Goal: Navigation & Orientation: Find specific page/section

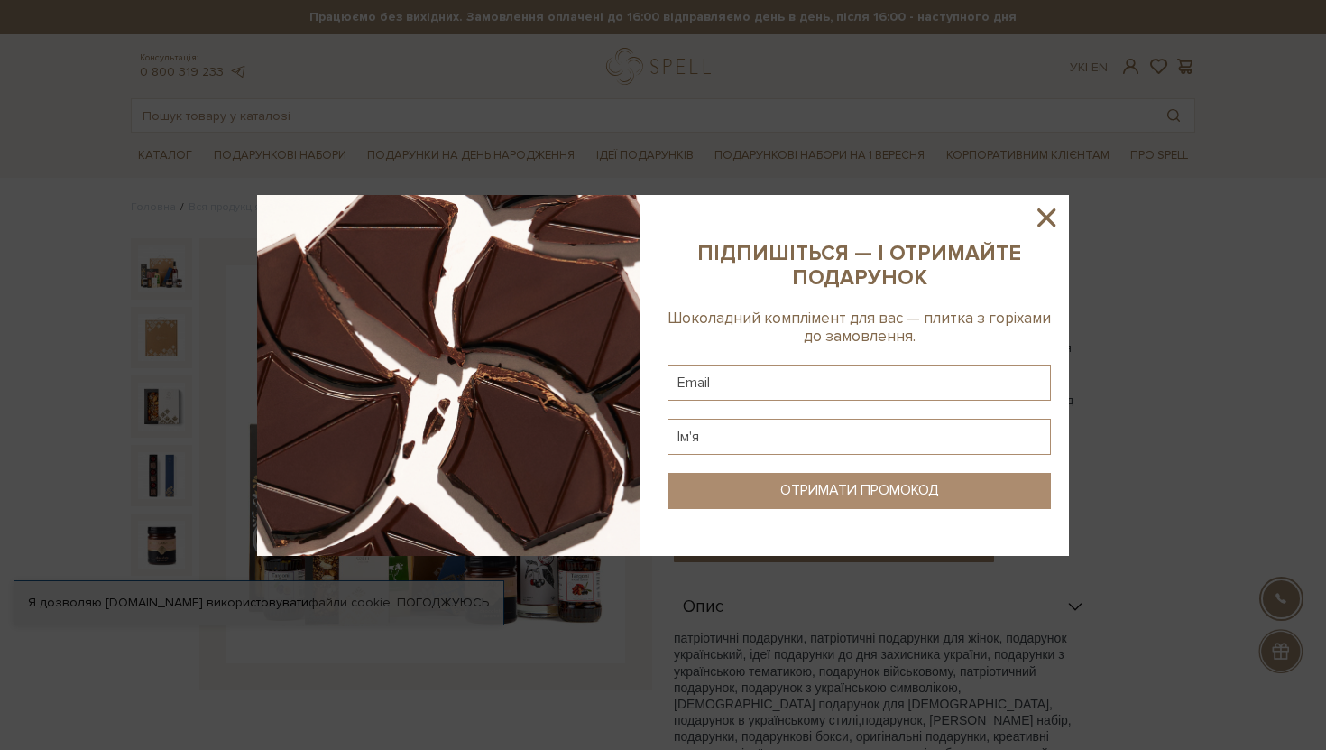
click at [1048, 226] on icon at bounding box center [1046, 217] width 31 height 31
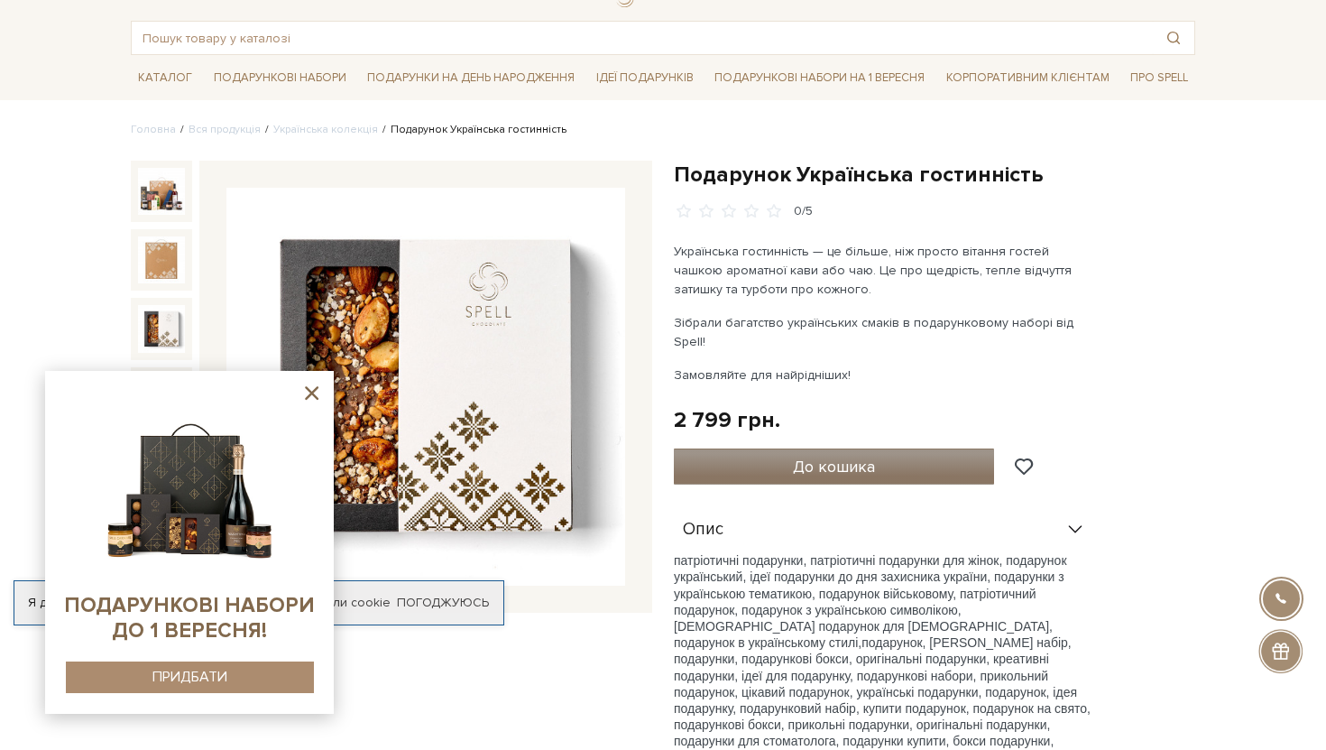
scroll to position [83, 0]
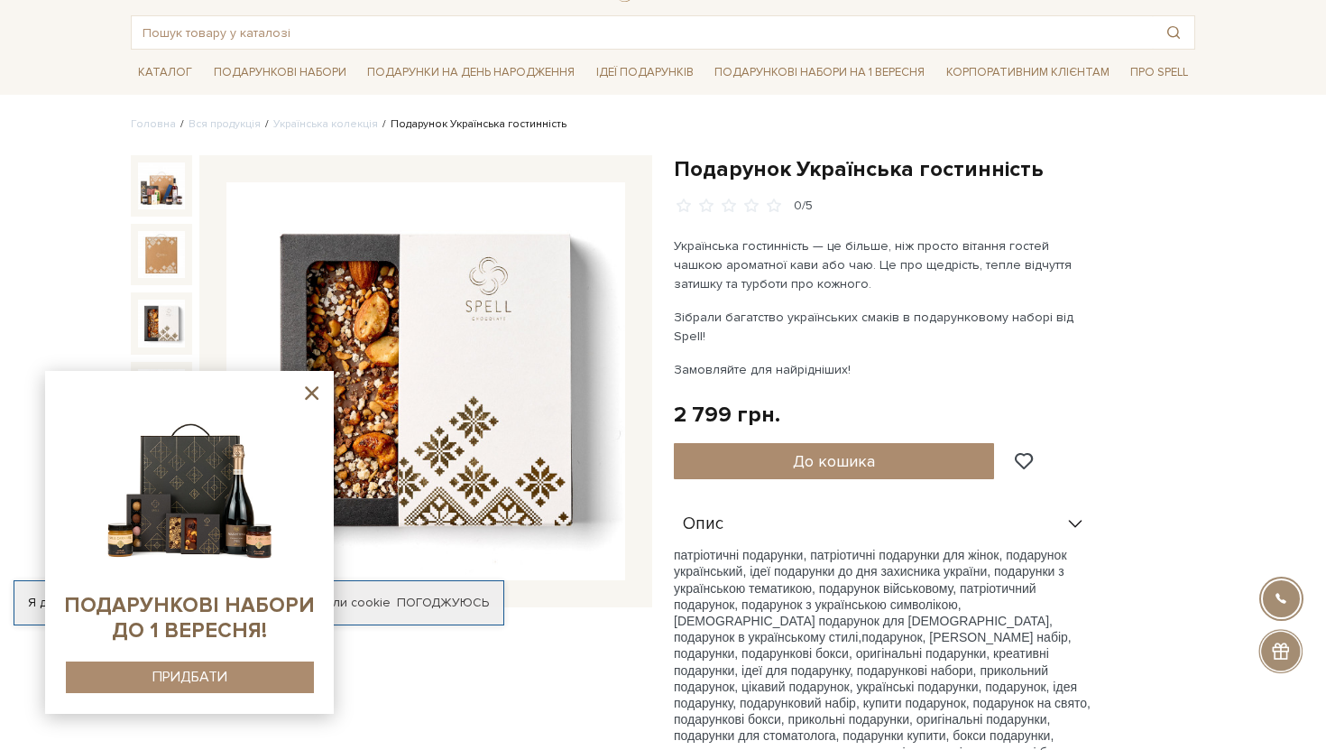
click at [305, 392] on icon at bounding box center [311, 393] width 23 height 23
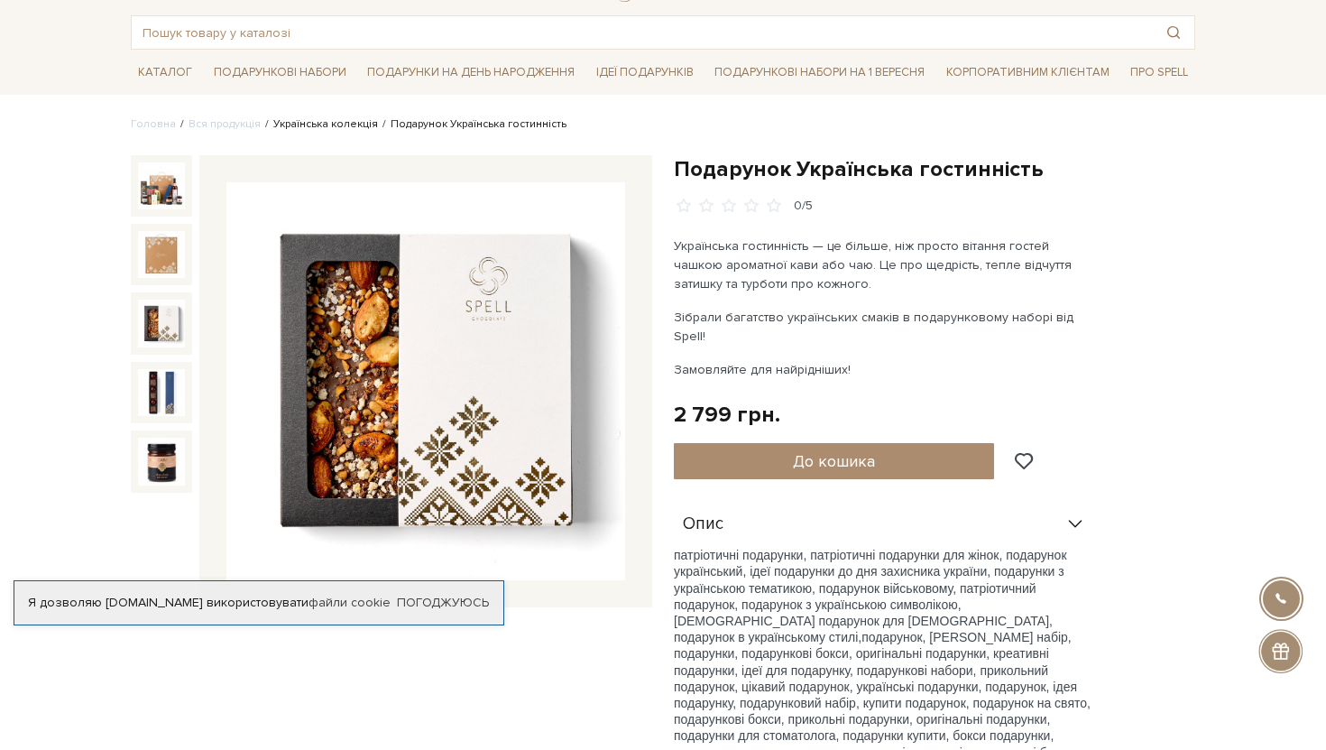
click at [348, 124] on link "Українська колекція" at bounding box center [325, 124] width 105 height 14
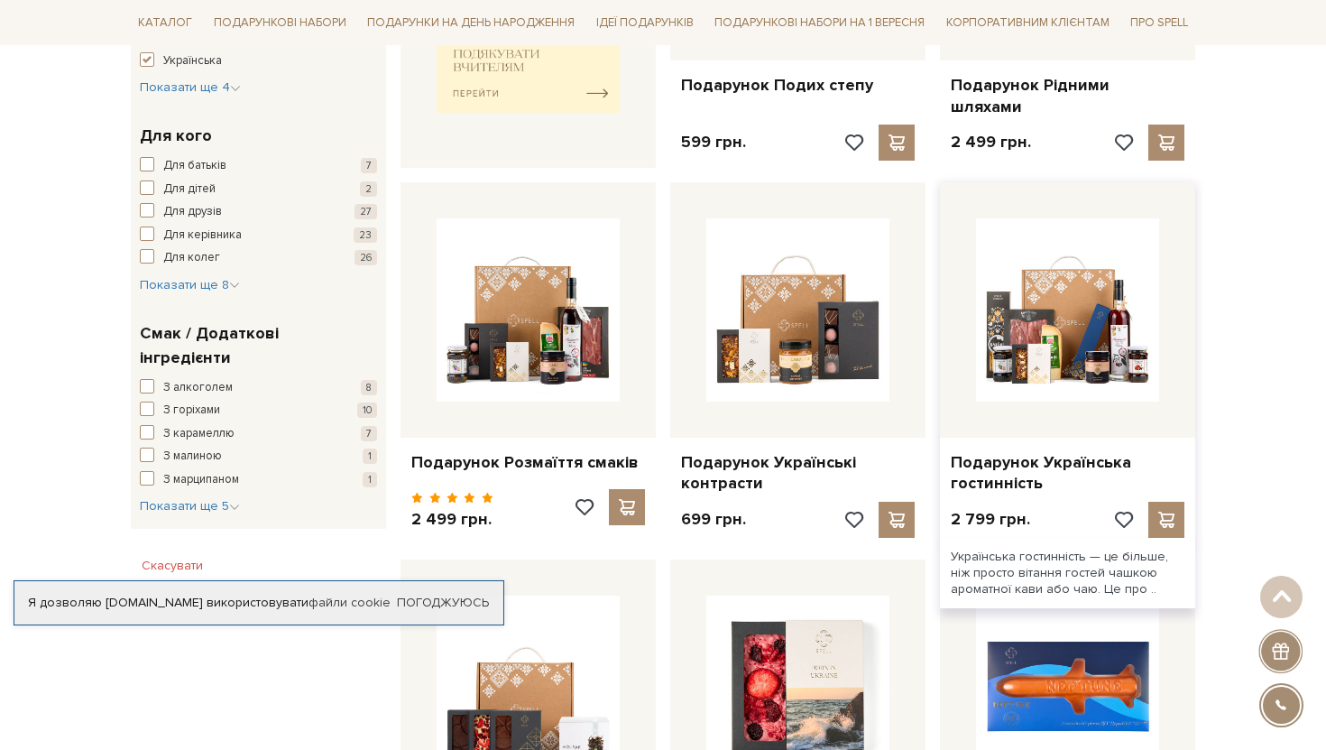
scroll to position [890, 0]
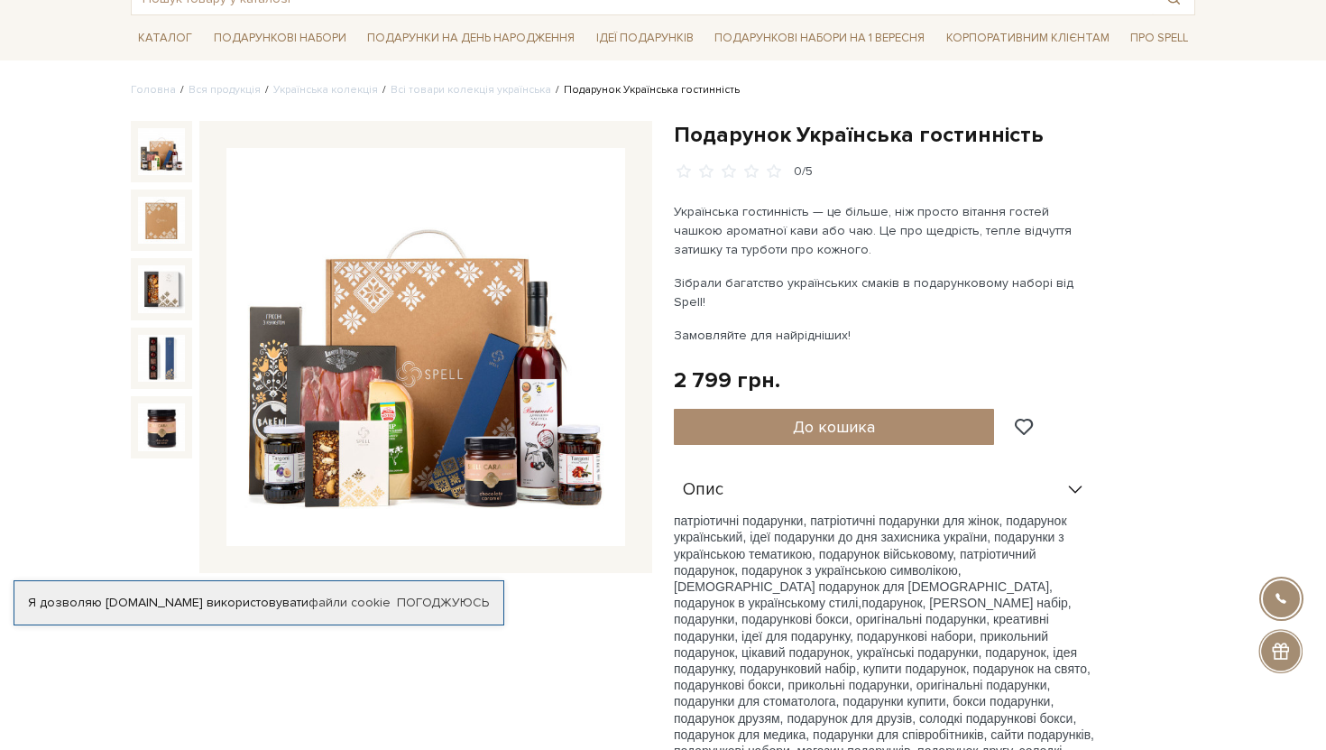
scroll to position [142, 0]
